Goal: Find contact information: Find contact information

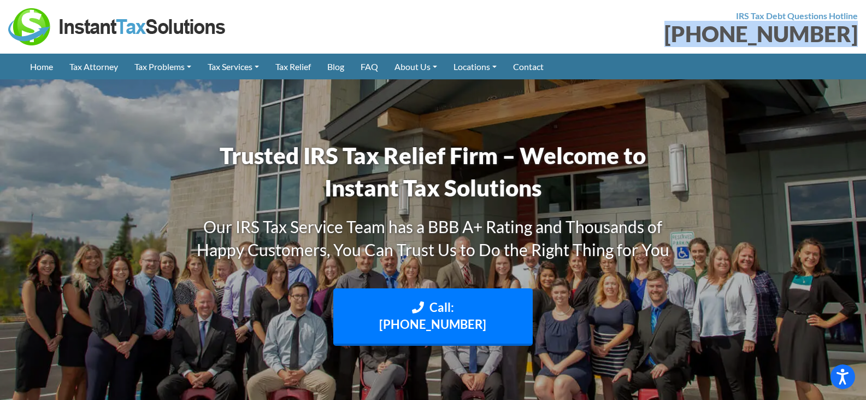
click at [703, 35] on div "IRS Tax Debt Questions Hotline [PHONE_NUMBER]" at bounding box center [649, 26] width 433 height 37
copy div "[PHONE_NUMBER]"
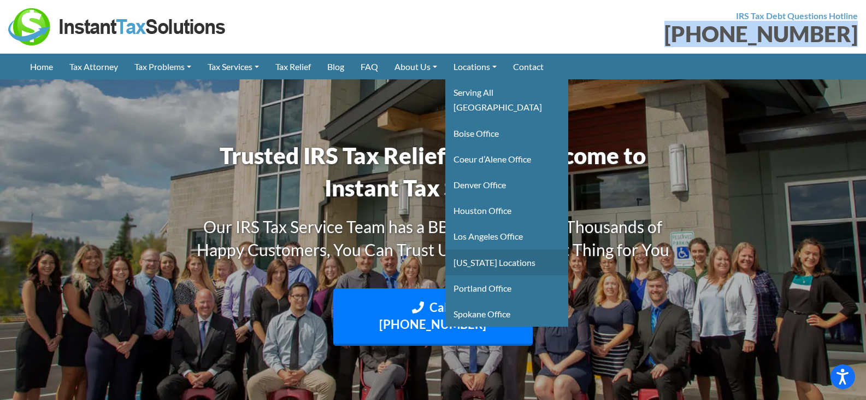
click at [486, 249] on link "[US_STATE] Locations" at bounding box center [506, 262] width 123 height 26
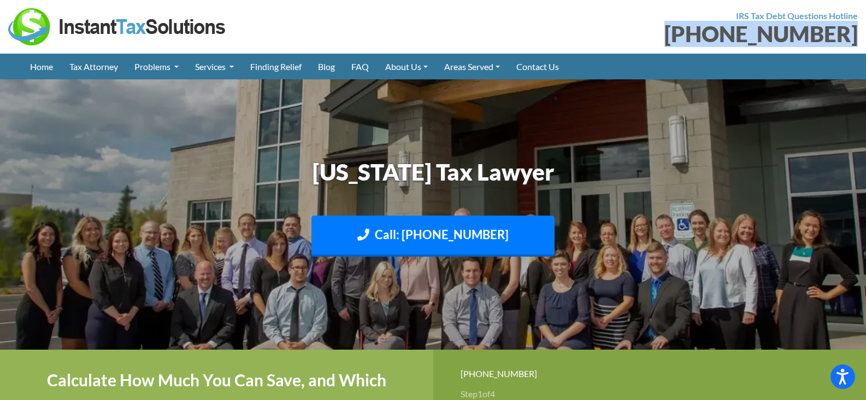
drag, startPoint x: 696, startPoint y: 34, endPoint x: 856, endPoint y: 44, distance: 160.4
click at [856, 44] on div "[PHONE_NUMBER]" at bounding box center [650, 34] width 417 height 22
copy div "[PHONE_NUMBER]"
